Goal: Communication & Community: Answer question/provide support

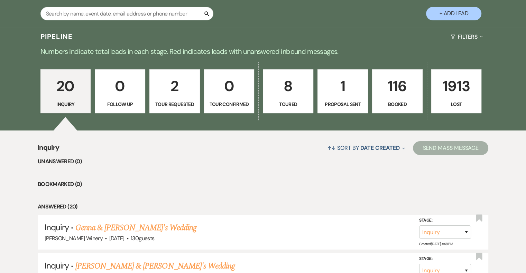
click at [343, 90] on p "1" at bounding box center [342, 86] width 41 height 23
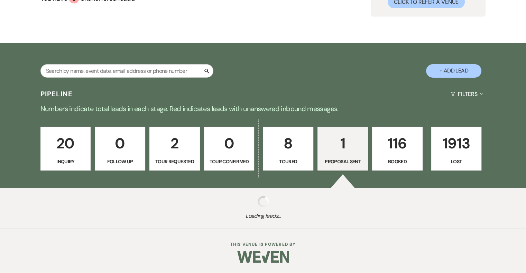
scroll to position [138, 0]
select select "6"
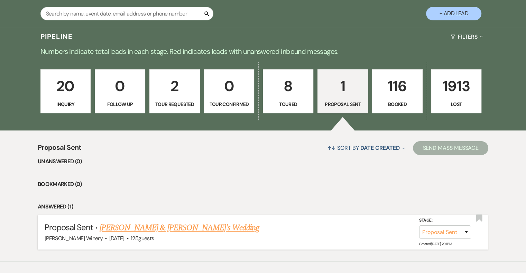
click at [152, 227] on link "[PERSON_NAME] & [PERSON_NAME]'s Wedding" at bounding box center [180, 228] width 160 height 12
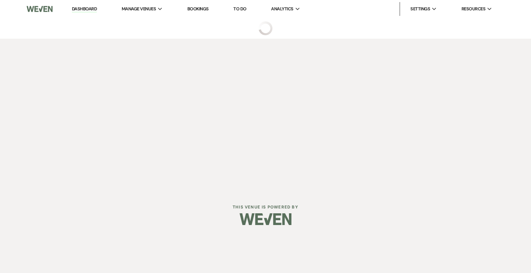
select select "6"
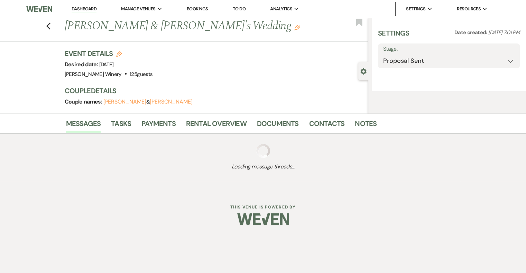
select select "5"
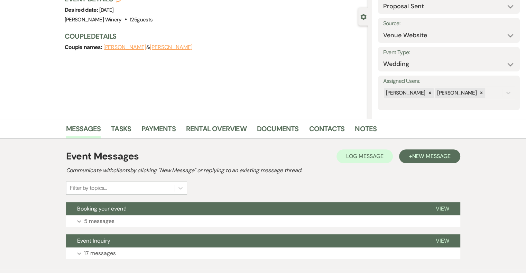
scroll to position [95, 0]
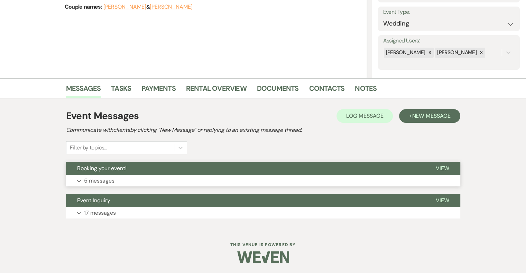
click at [442, 169] on span "View" at bounding box center [441, 168] width 13 height 7
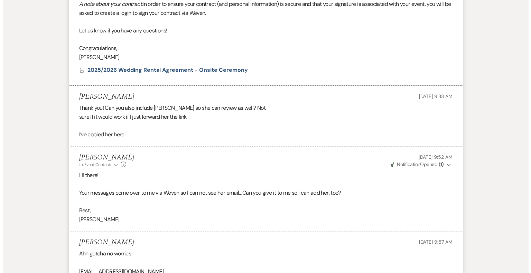
scroll to position [279, 0]
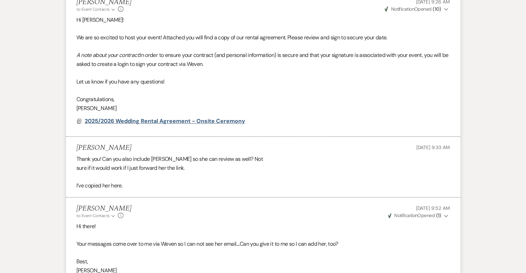
click at [148, 120] on span "2025/2026 Wedding Rental Agreement - Onsite Ceremony" at bounding box center [165, 120] width 160 height 7
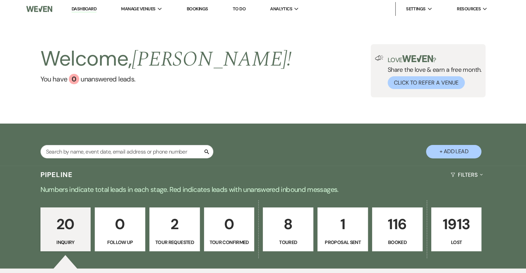
click at [403, 226] on p "116" at bounding box center [396, 224] width 41 height 23
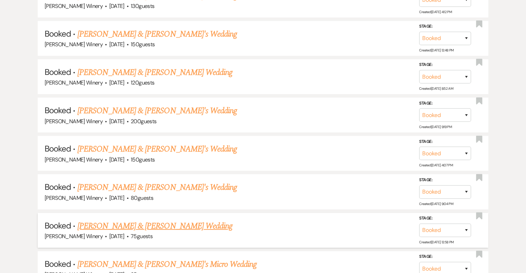
scroll to position [2039, 0]
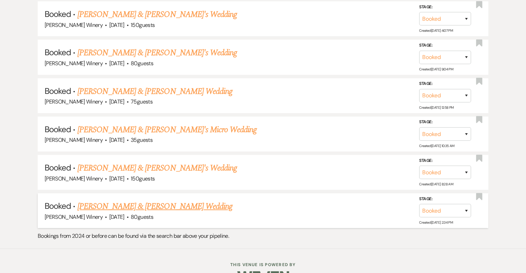
click at [171, 200] on link "Marissa Fabrizio & Paul Kyriacopulos's Wedding" at bounding box center [154, 206] width 155 height 12
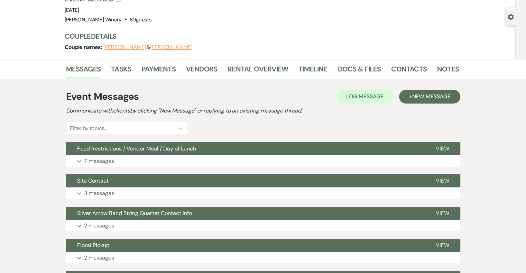
scroll to position [35, 0]
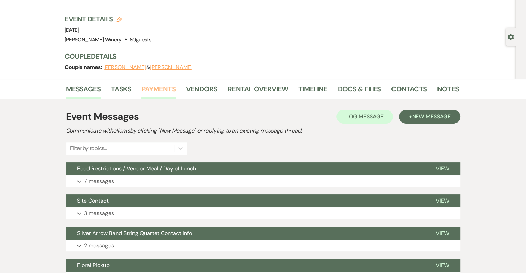
click at [161, 88] on link "Payments" at bounding box center [158, 91] width 34 height 15
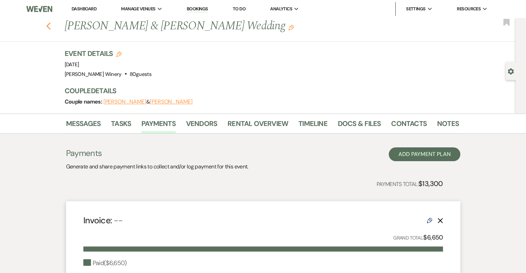
click at [49, 26] on use "button" at bounding box center [48, 26] width 4 height 8
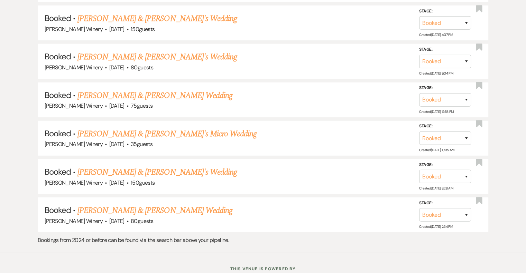
scroll to position [2039, 0]
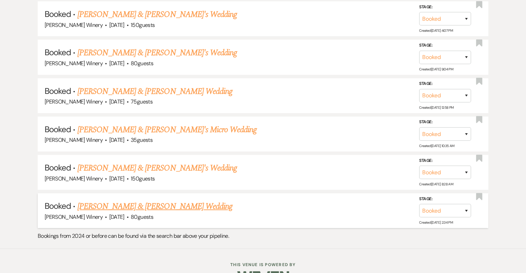
click at [191, 200] on link "Marissa Fabrizio & Paul Kyriacopulos's Wedding" at bounding box center [154, 206] width 155 height 12
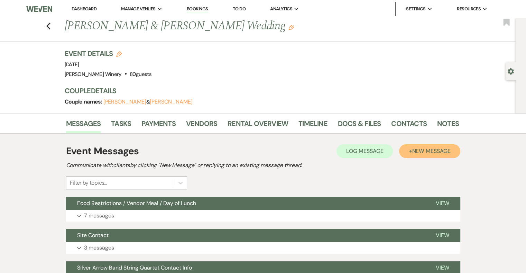
click at [425, 151] on span "New Message" at bounding box center [431, 151] width 38 height 7
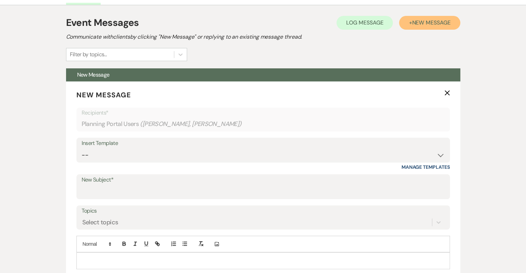
scroll to position [138, 0]
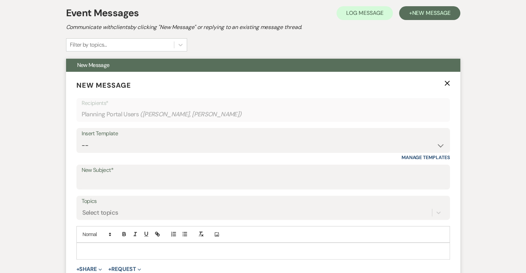
click at [147, 153] on div "Insert Template -- Weven Planning Portal Introduction (Booked Events) Tour Requ…" at bounding box center [262, 144] width 373 height 32
click at [126, 142] on select "-- Weven Planning Portal Introduction (Booked Events) Tour Request Response Fol…" at bounding box center [263, 145] width 363 height 13
click at [121, 183] on input "New Subject*" at bounding box center [263, 182] width 363 height 13
type input "Wine Consumption"
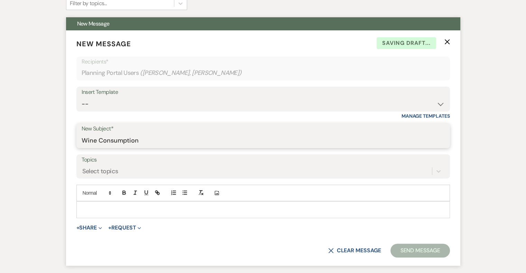
scroll to position [242, 0]
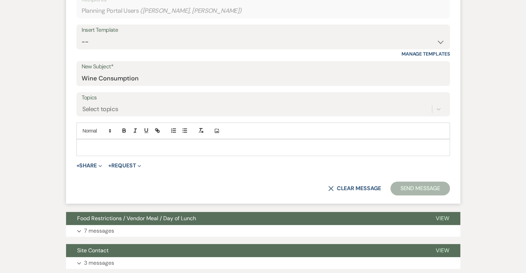
click at [91, 142] on div at bounding box center [263, 148] width 373 height 16
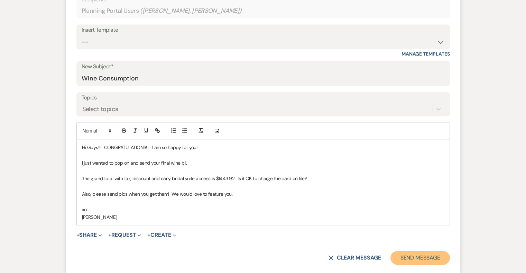
click at [425, 257] on button "Send Message" at bounding box center [419, 258] width 59 height 14
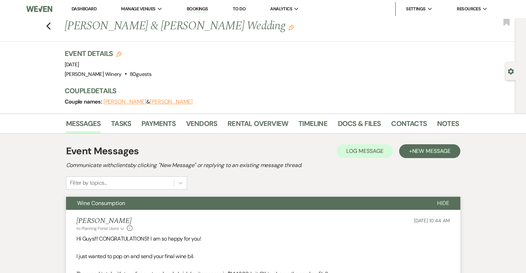
drag, startPoint x: 94, startPoint y: 8, endPoint x: 100, endPoint y: 3, distance: 7.4
click at [94, 8] on link "Dashboard" at bounding box center [84, 9] width 25 height 6
